Goal: Navigation & Orientation: Find specific page/section

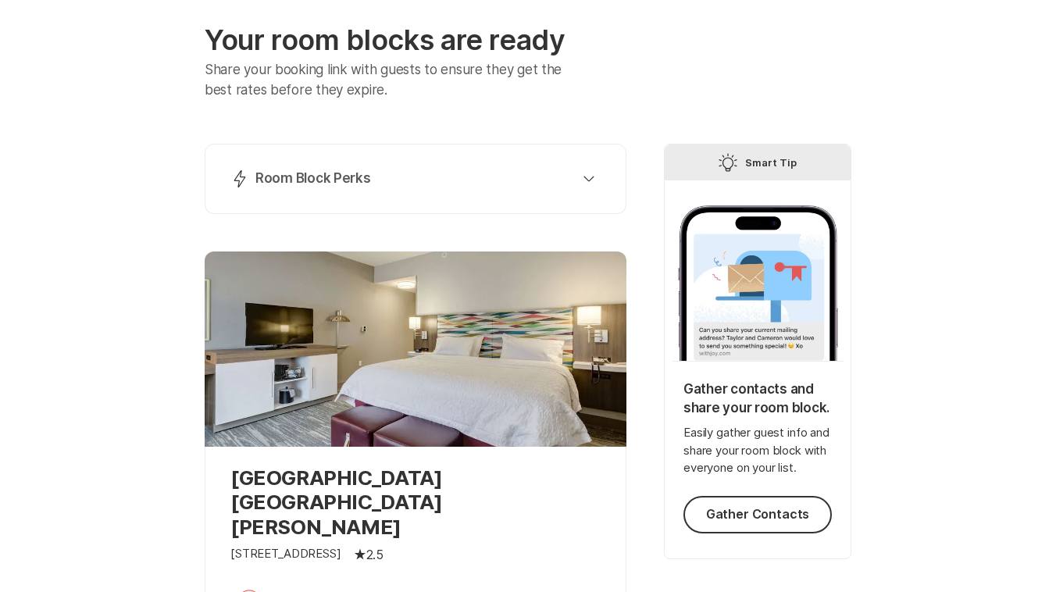
scroll to position [57, 0]
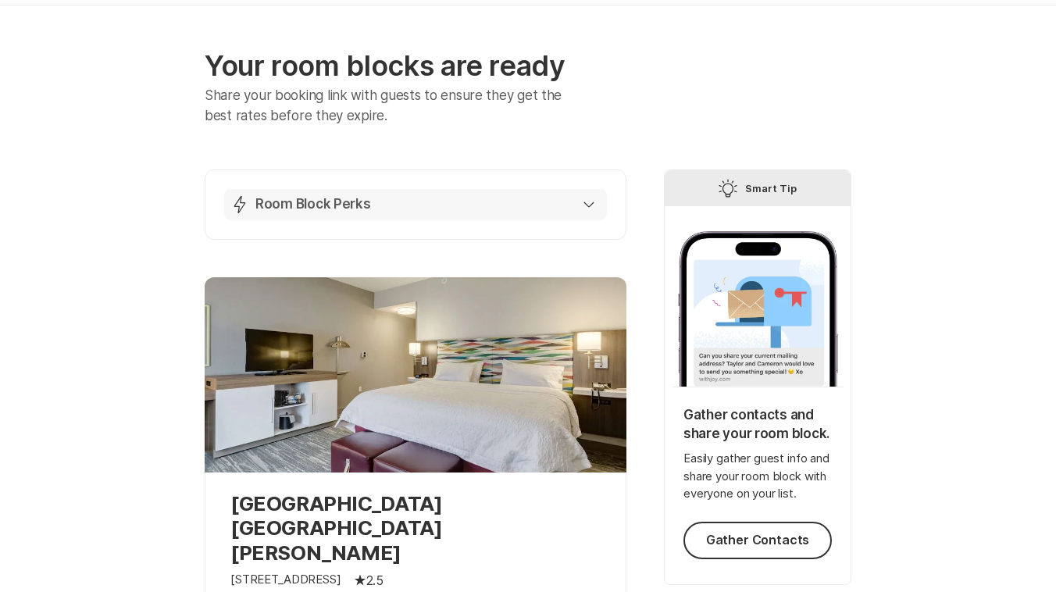
click at [406, 196] on div "Lightning Bolt Room Block Perks" at bounding box center [412, 204] width 364 height 19
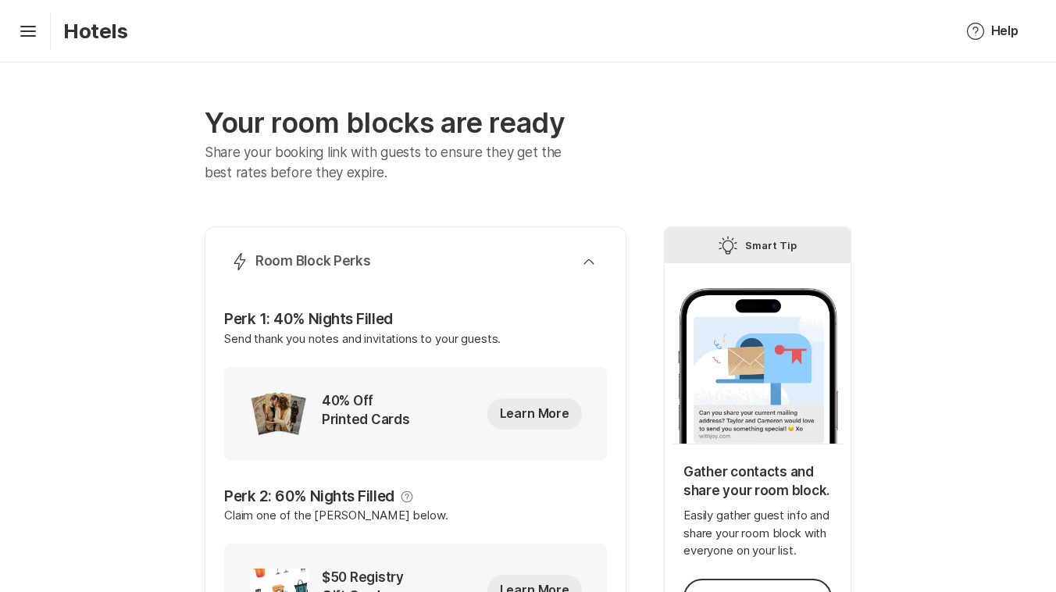
scroll to position [0, 0]
click at [37, 41] on icon "Hamburger" at bounding box center [28, 31] width 25 height 25
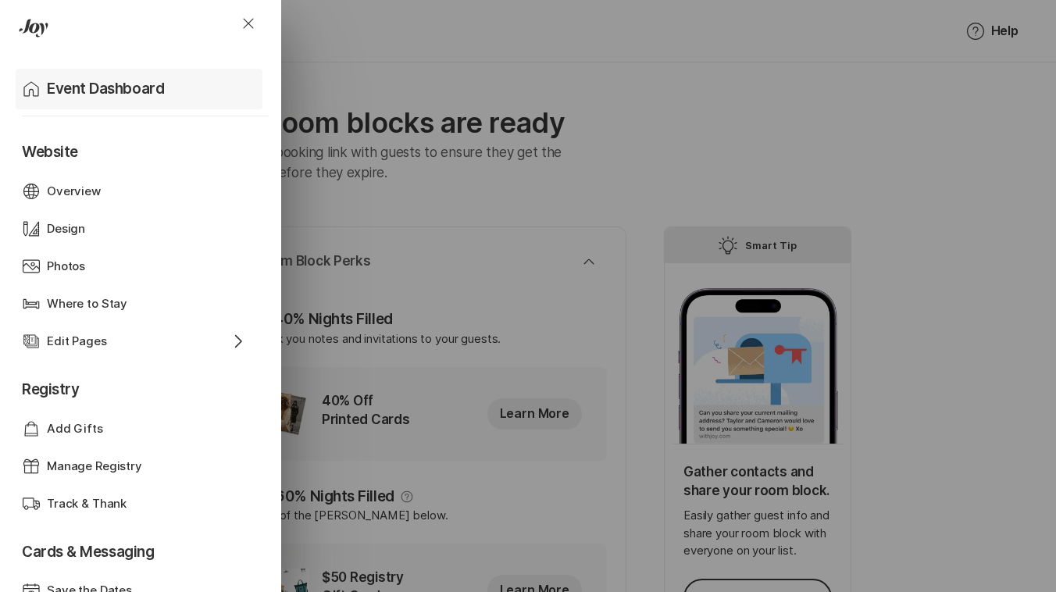
click at [65, 99] on div "Home Event Dashboard" at bounding box center [142, 89] width 241 height 41
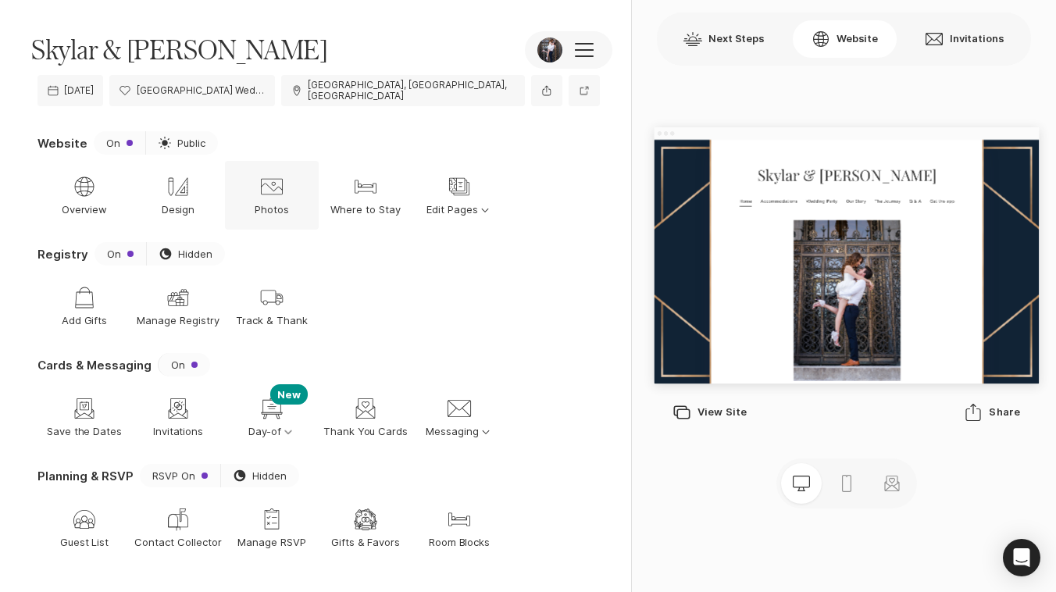
click at [311, 201] on div "Photos Photos" at bounding box center [272, 195] width 94 height 69
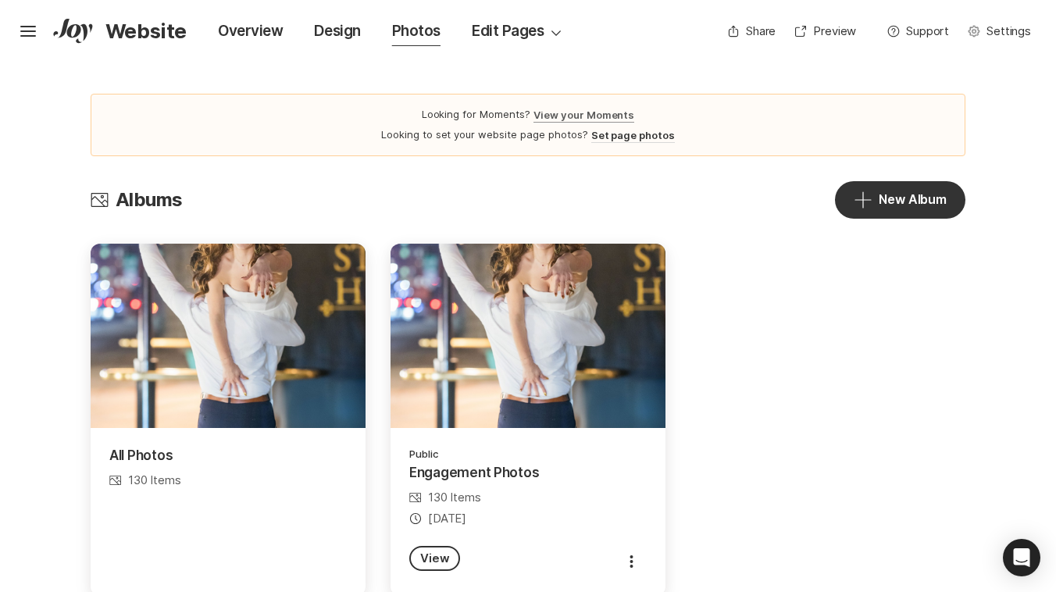
click at [561, 121] on link "View your Moments" at bounding box center [583, 115] width 101 height 15
click at [77, 33] on icon at bounding box center [66, 28] width 27 height 19
click at [30, 29] on icon "Hamburger" at bounding box center [28, 31] width 25 height 25
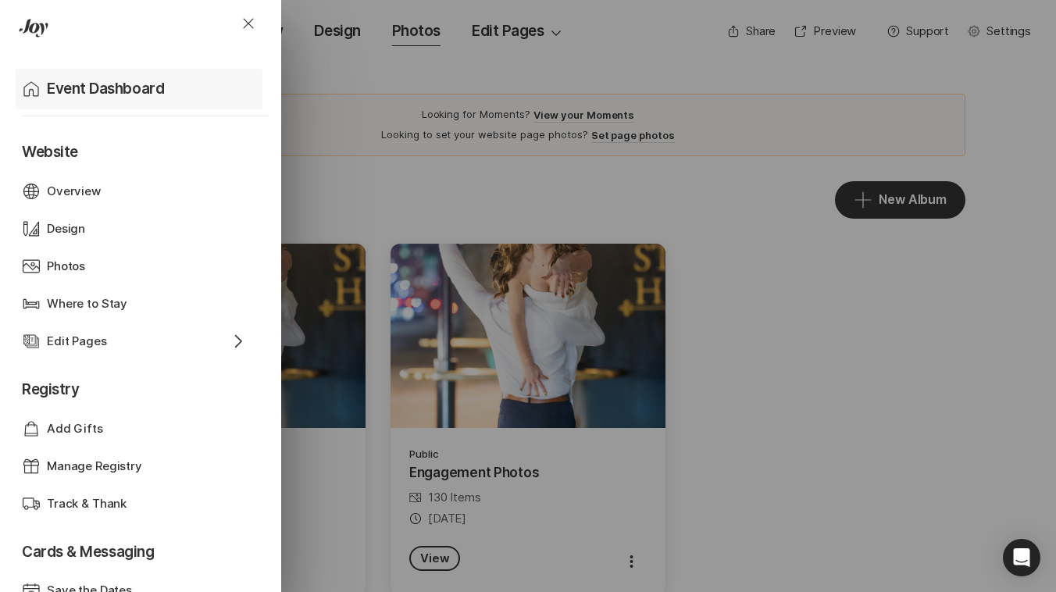
click at [53, 102] on div "Home Event Dashboard" at bounding box center [142, 89] width 241 height 41
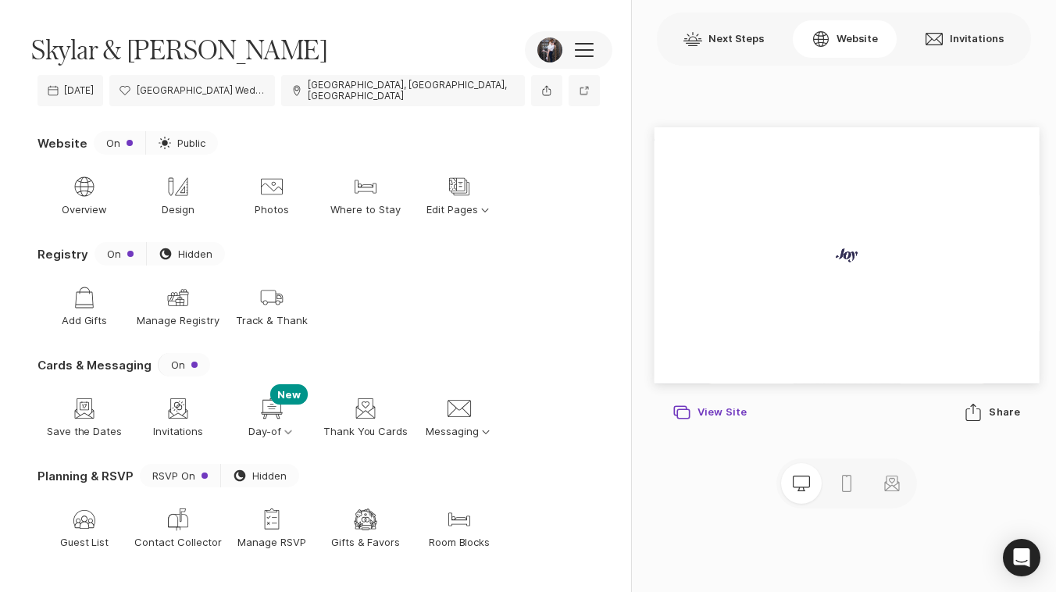
click at [721, 409] on div "New Window View Site" at bounding box center [709, 412] width 74 height 19
